Goal: Check status: Check status

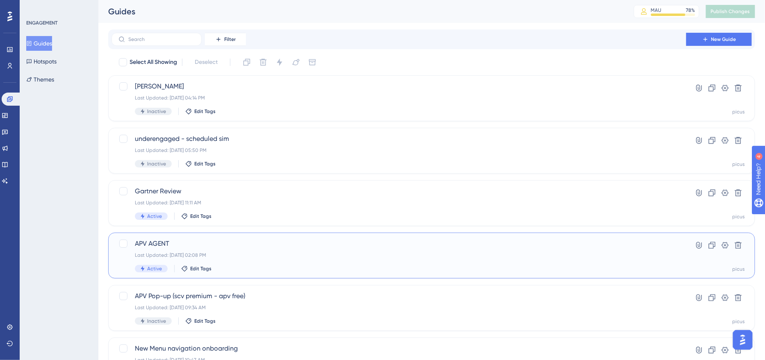
click at [245, 245] on span "APV AGENT" at bounding box center [399, 244] width 528 height 10
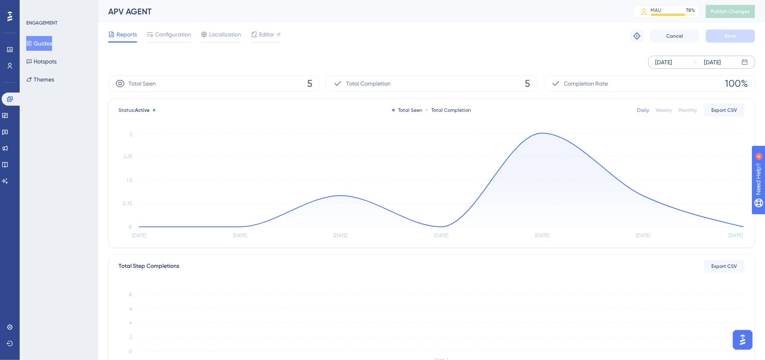
click at [670, 62] on div "[DATE]" at bounding box center [663, 62] width 17 height 10
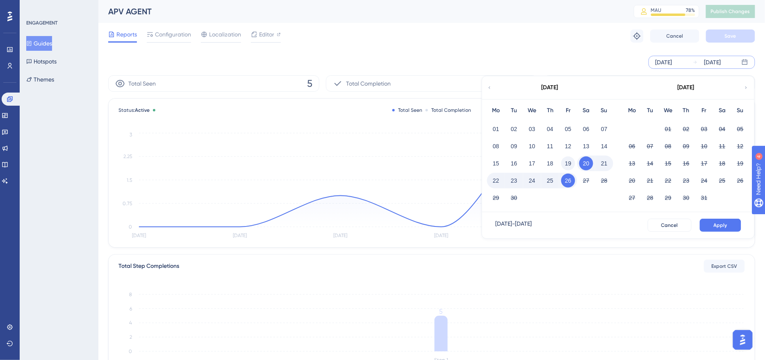
click at [570, 161] on button "19" at bounding box center [568, 164] width 14 height 14
click at [719, 230] on button "Apply" at bounding box center [720, 225] width 41 height 13
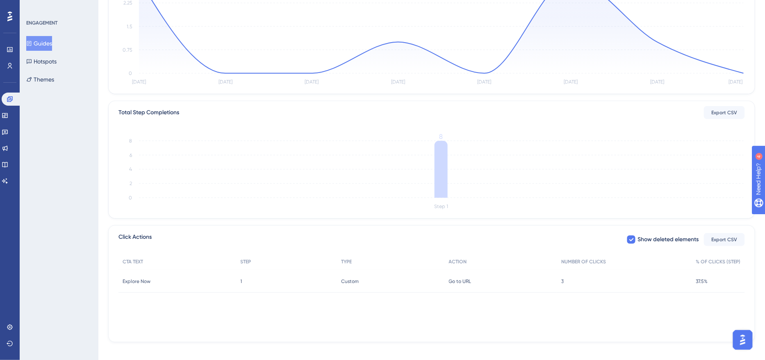
scroll to position [159, 0]
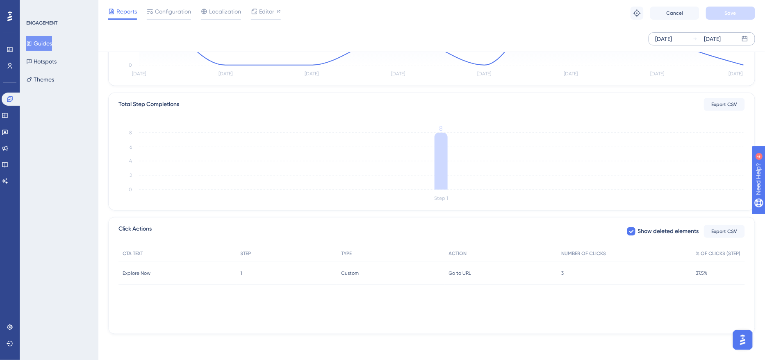
click at [566, 271] on div "3 3" at bounding box center [624, 273] width 135 height 23
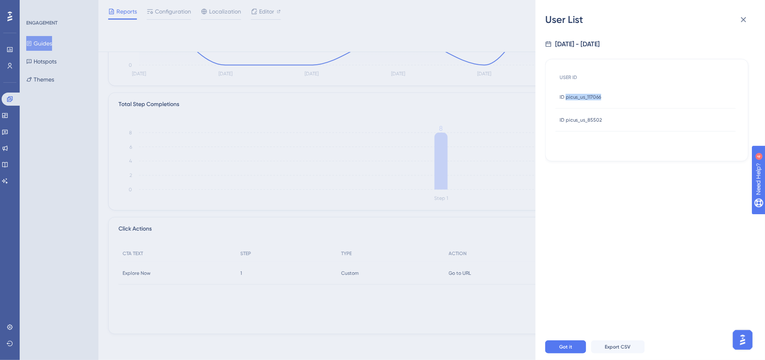
drag, startPoint x: 616, startPoint y: 102, endPoint x: 566, endPoint y: 97, distance: 50.3
click at [566, 97] on div "ID picus_us_117066 ID picus_us_117066" at bounding box center [645, 97] width 180 height 23
copy span "picus_us_117066"
click at [605, 125] on div "ID picus_us_85502 ID picus_us_85502" at bounding box center [645, 120] width 180 height 23
click at [613, 118] on div at bounding box center [646, 185] width 203 height 298
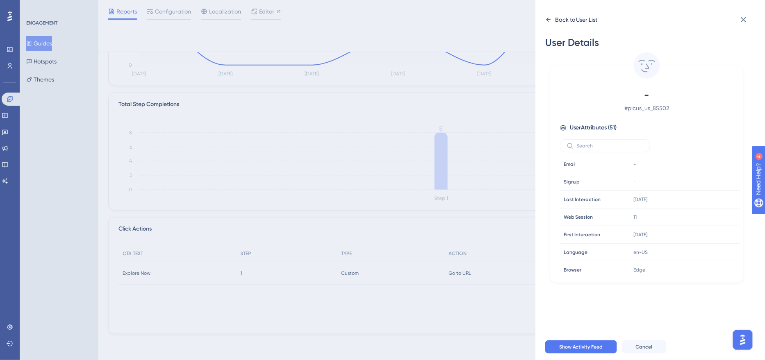
click at [550, 20] on icon at bounding box center [548, 19] width 7 height 7
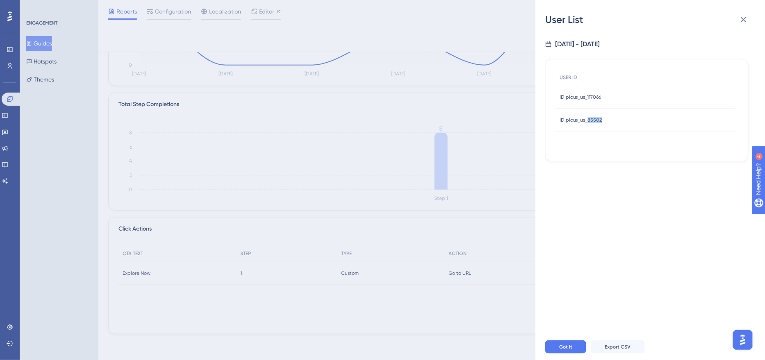
drag, startPoint x: 607, startPoint y: 118, endPoint x: 586, endPoint y: 118, distance: 21.3
click at [586, 118] on div "ID picus_us_85502 ID picus_us_85502" at bounding box center [645, 120] width 180 height 23
copy span "85502"
click at [746, 18] on icon at bounding box center [744, 20] width 10 height 10
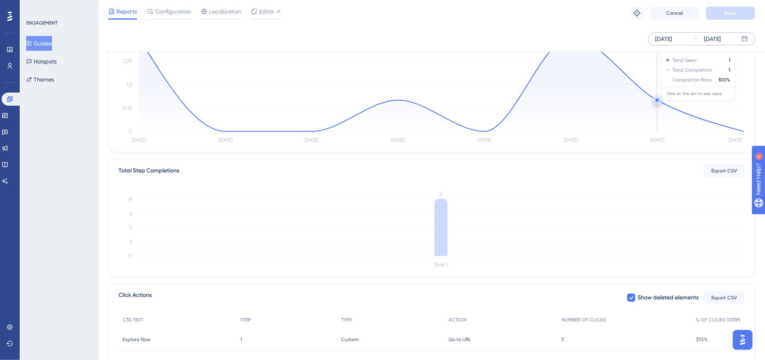
scroll to position [91, 0]
click at [672, 42] on div "[DATE]" at bounding box center [663, 39] width 17 height 10
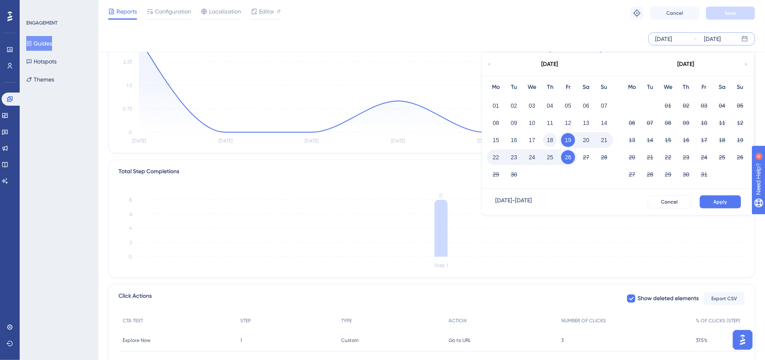
click at [544, 141] on button "18" at bounding box center [550, 140] width 14 height 14
click at [712, 202] on button "Apply" at bounding box center [720, 202] width 41 height 13
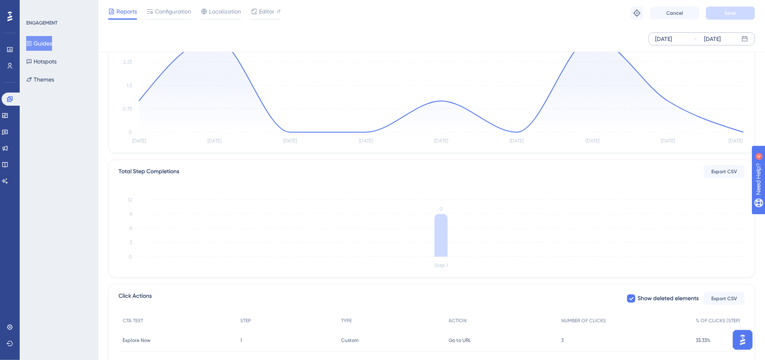
scroll to position [159, 0]
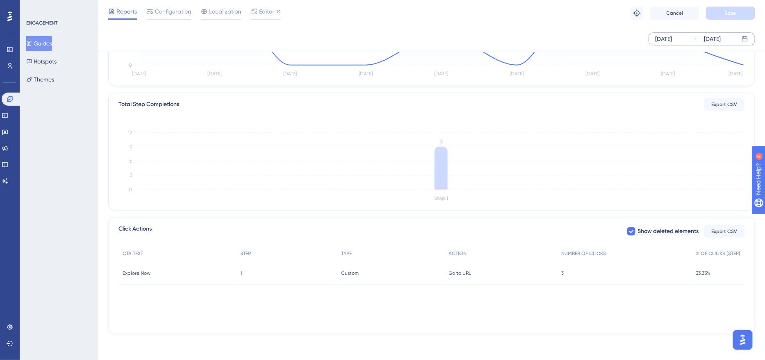
click at [563, 268] on div "3 3" at bounding box center [624, 273] width 135 height 23
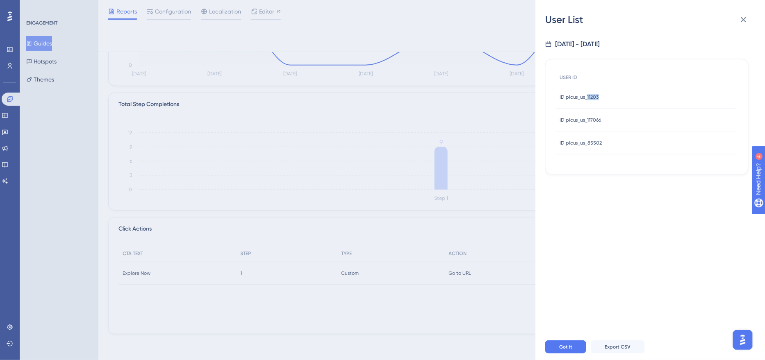
drag, startPoint x: 608, startPoint y: 97, endPoint x: 587, endPoint y: 97, distance: 20.5
click at [587, 97] on div "ID picus_us_11203 ID picus_us_11203" at bounding box center [645, 97] width 180 height 23
copy span "11203"
